Goal: Task Accomplishment & Management: Use online tool/utility

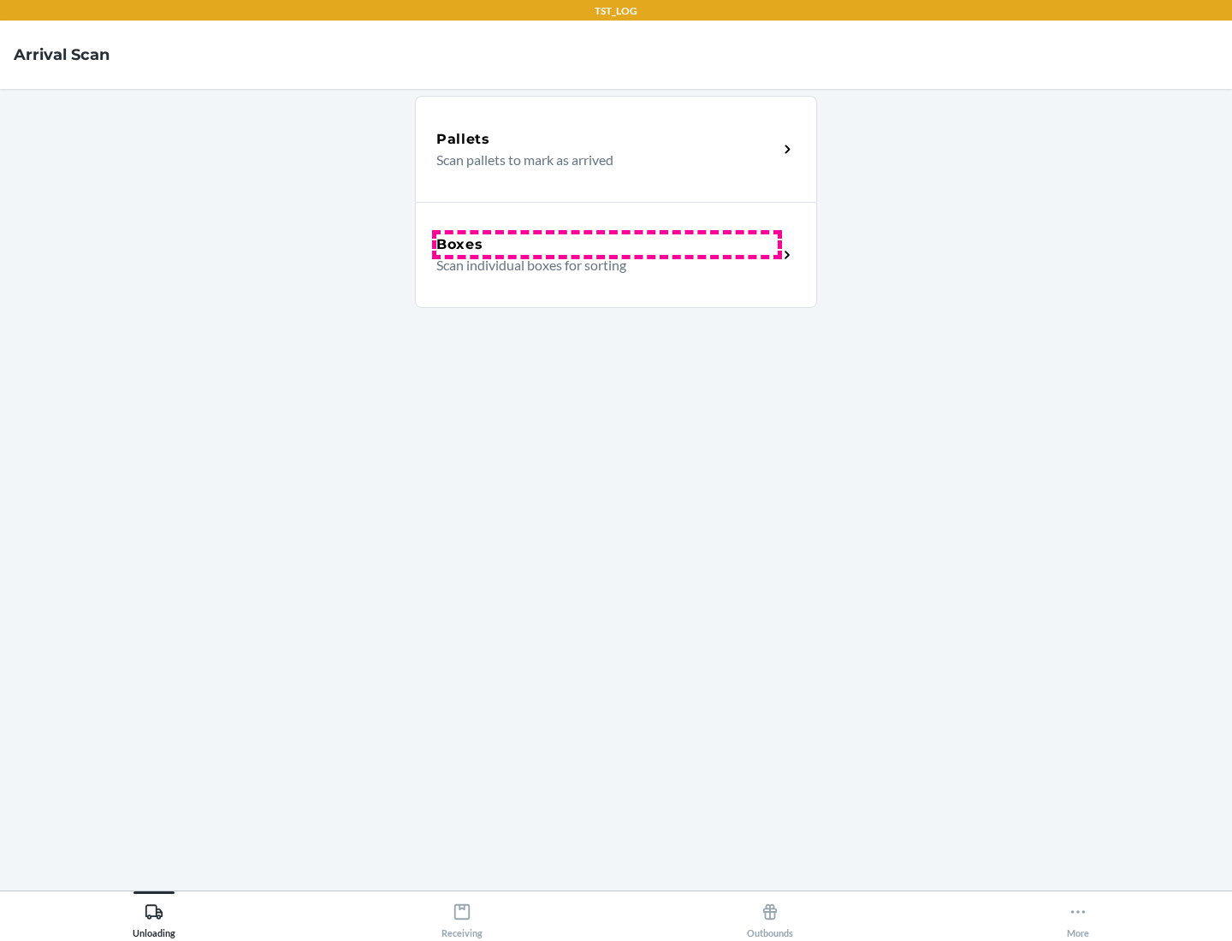
click at [607, 245] on div "Boxes" at bounding box center [606, 244] width 341 height 21
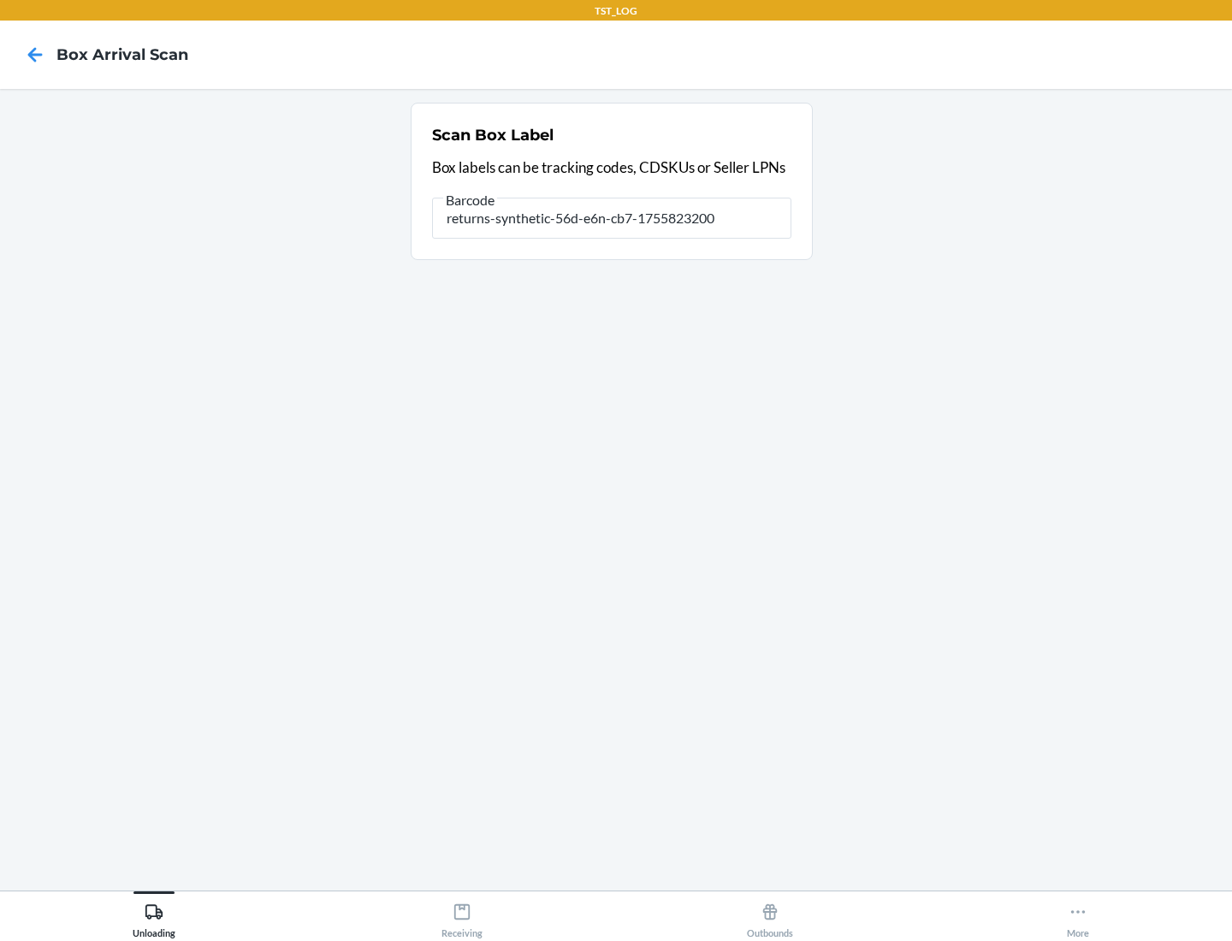
type input "returns-synthetic-56d-e6n-cb7-1755823200"
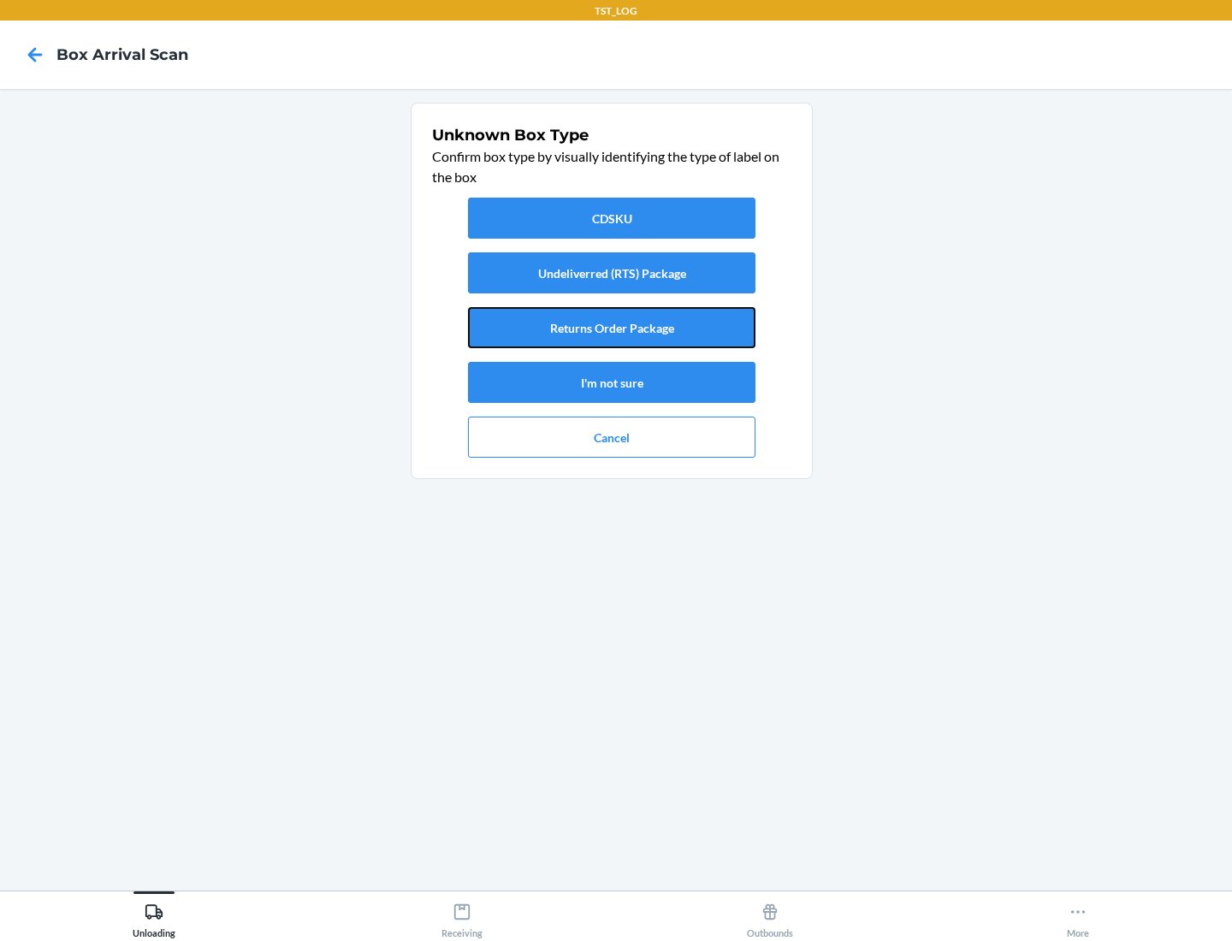
click at [612, 328] on button "Returns Order Package" at bounding box center [611, 327] width 287 height 41
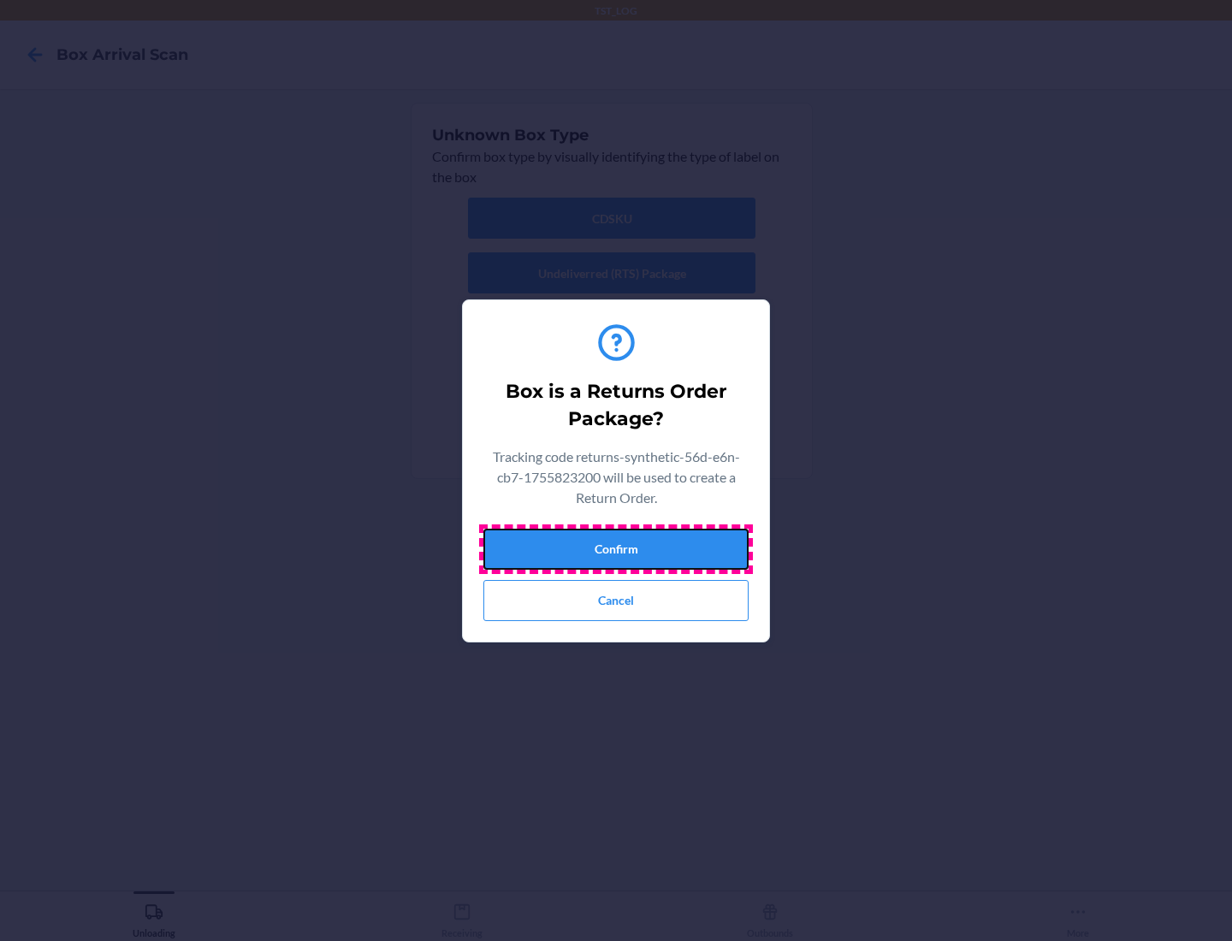
click at [616, 548] on button "Confirm" at bounding box center [615, 549] width 265 height 41
